Goal: Task Accomplishment & Management: Use online tool/utility

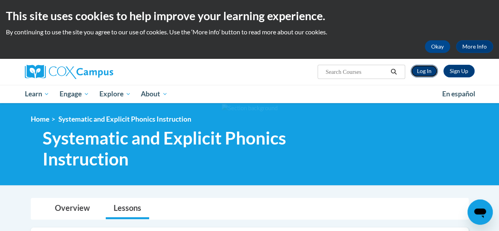
click at [417, 69] on link "Log In" at bounding box center [423, 71] width 27 height 13
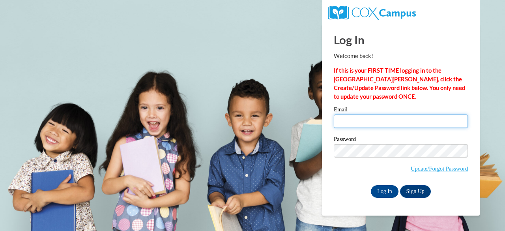
type input "dazzetta34@gmail.com"
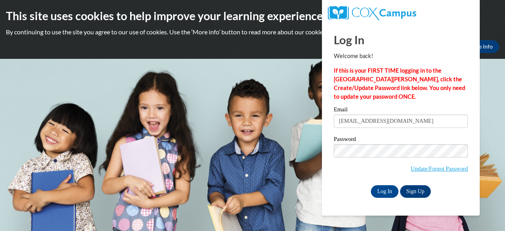
drag, startPoint x: 397, startPoint y: 126, endPoint x: 363, endPoint y: 116, distance: 36.2
click at [363, 116] on input "dazzetta34@gmail.com" at bounding box center [401, 120] width 134 height 13
click at [379, 193] on input "Log In" at bounding box center [385, 191] width 28 height 13
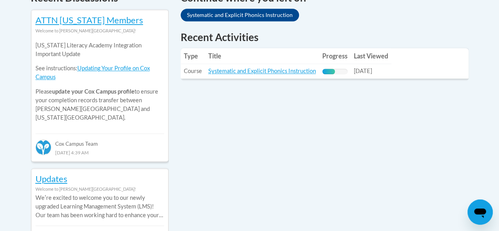
scroll to position [363, 0]
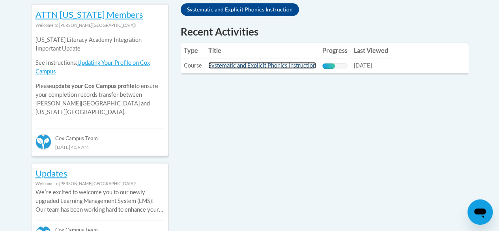
click at [292, 65] on link "Systematic and Explicit Phonics Instruction" at bounding box center [262, 65] width 108 height 7
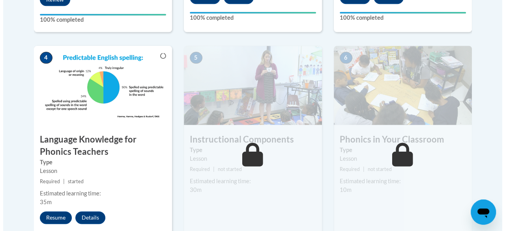
scroll to position [582, 0]
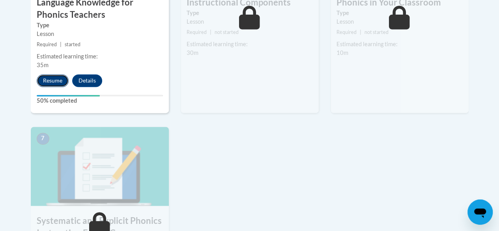
click at [52, 79] on button "Resume" at bounding box center [53, 80] width 32 height 13
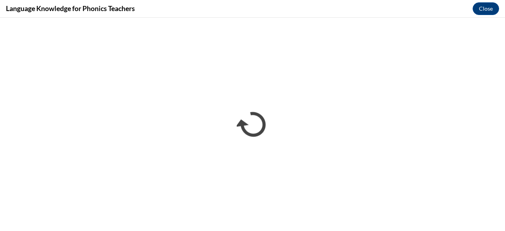
scroll to position [0, 0]
